Goal: Task Accomplishment & Management: Complete application form

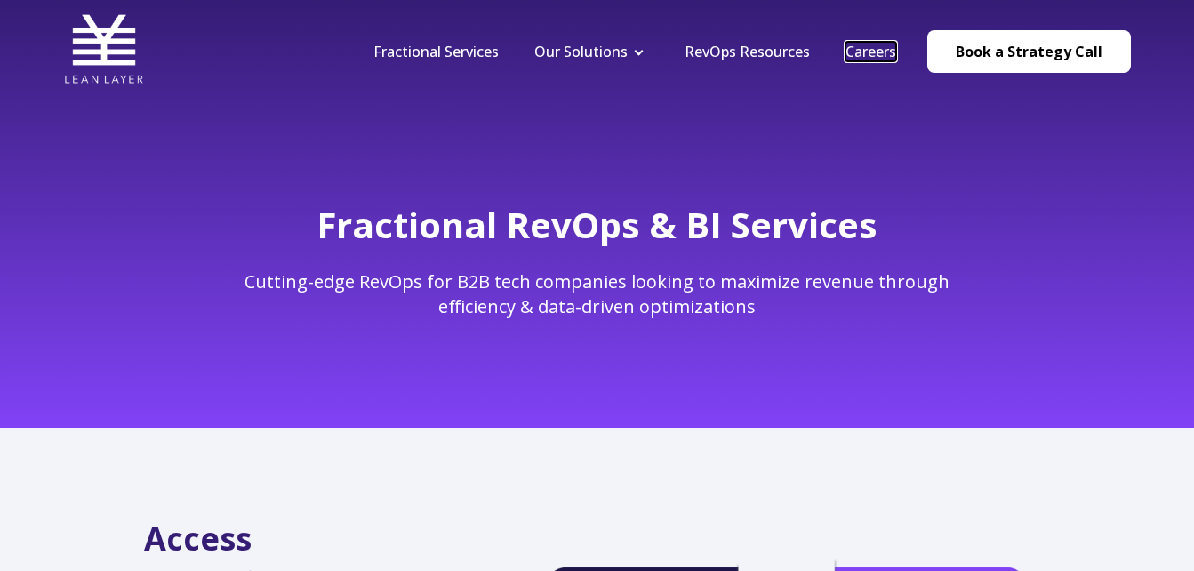
click at [871, 53] on link "Careers" at bounding box center [870, 52] width 51 height 20
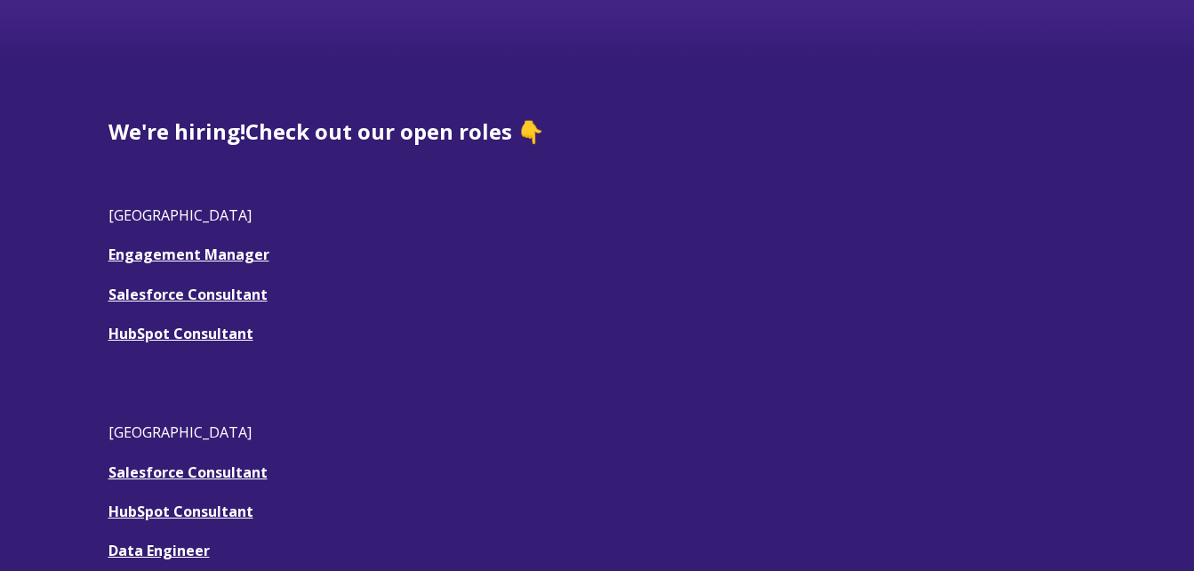
scroll to position [455, 0]
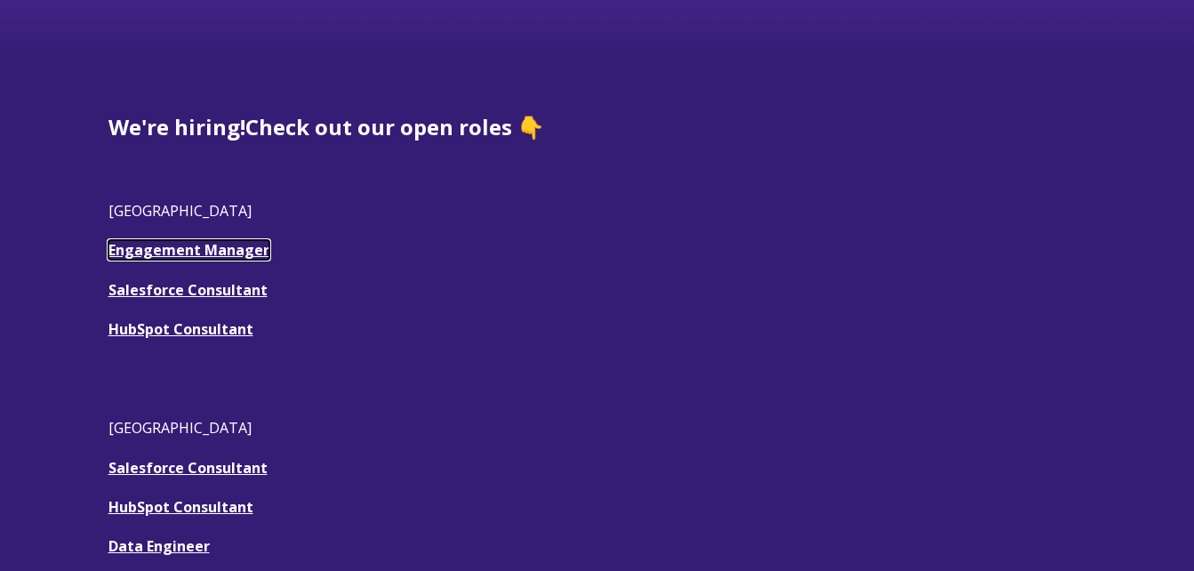
click at [167, 250] on link "Engagement Manager" at bounding box center [188, 250] width 161 height 20
